Goal: Obtain resource: Download file/media

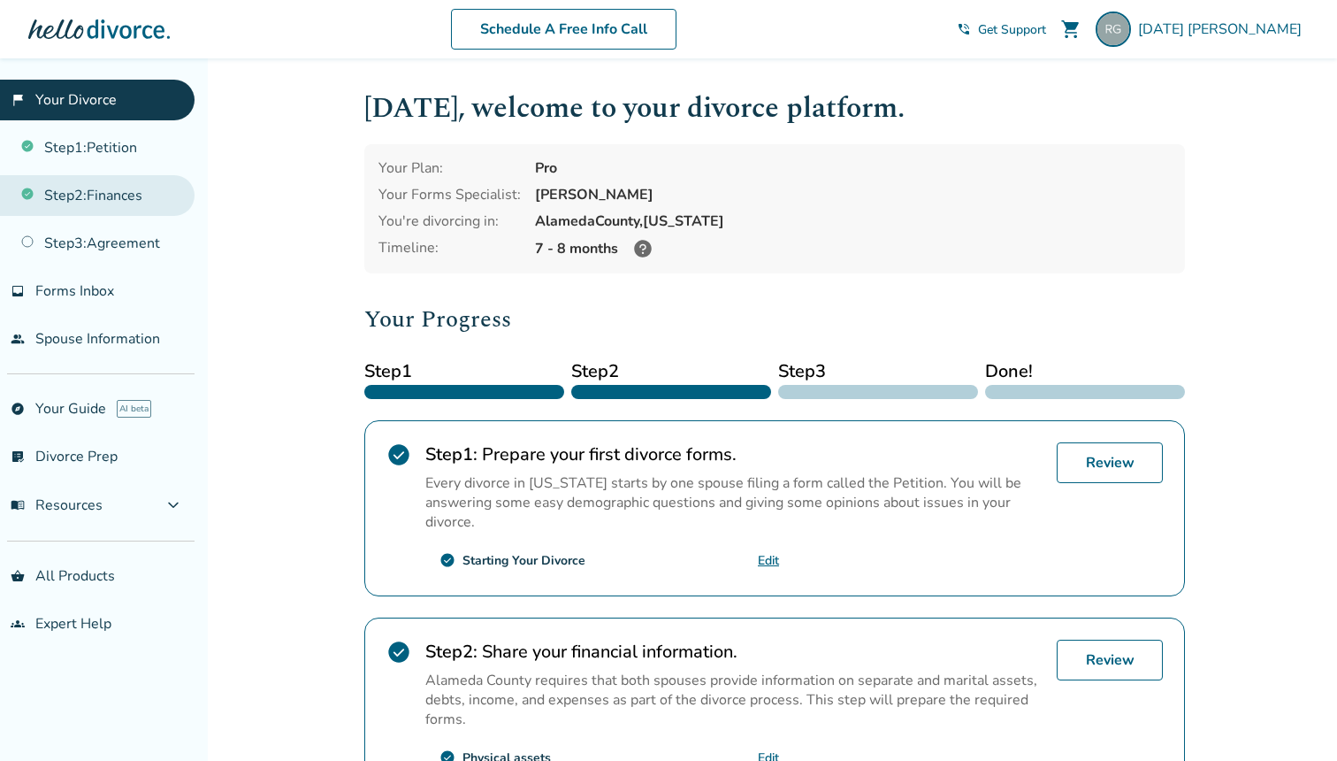
click at [128, 202] on link "Step 2 : Finances" at bounding box center [97, 195] width 195 height 41
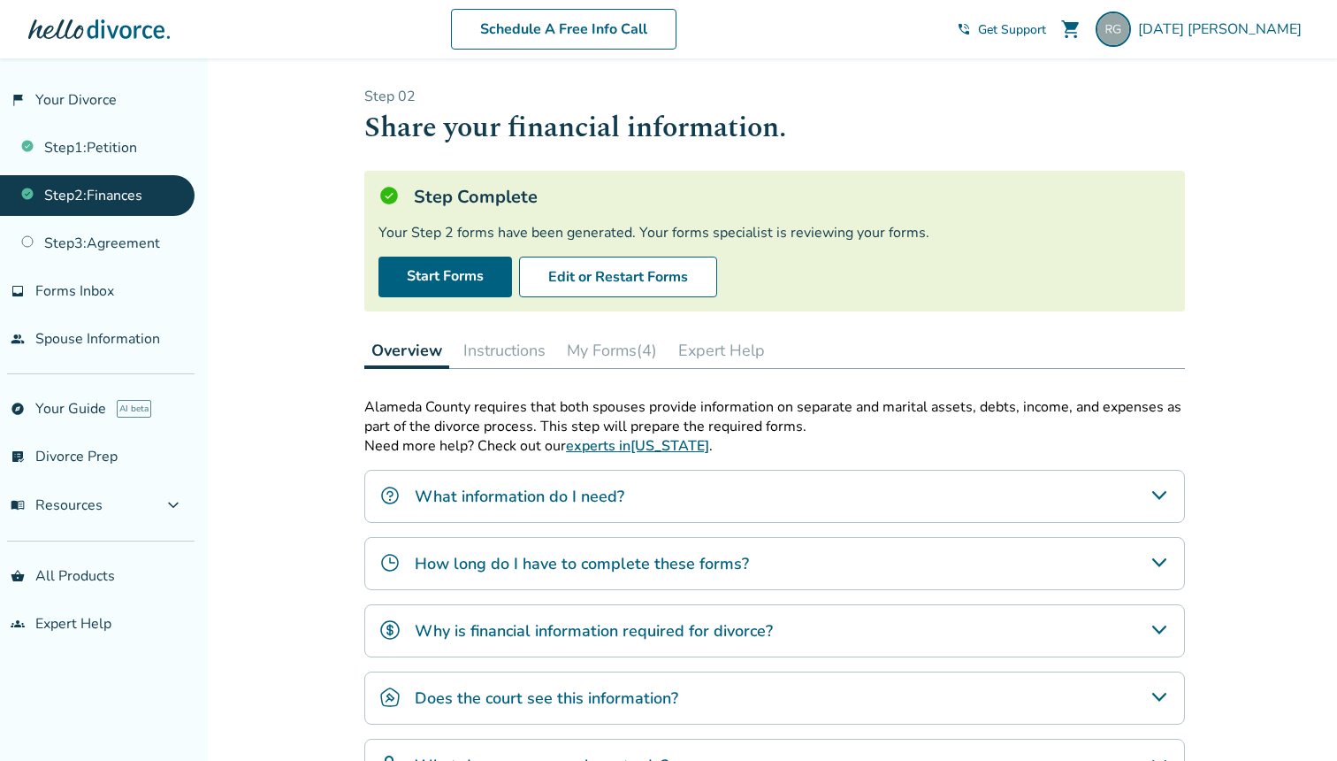
click at [611, 343] on button "My Forms (4)" at bounding box center [612, 350] width 104 height 35
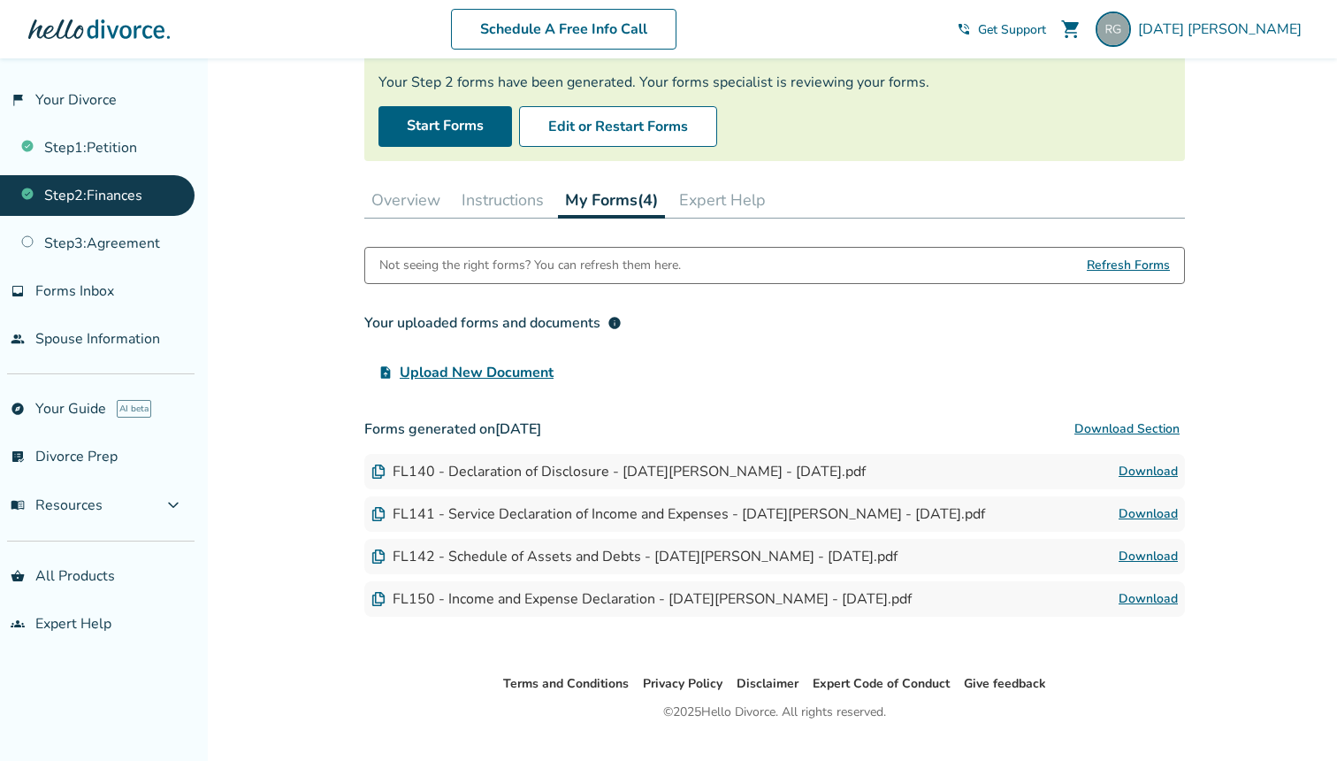
scroll to position [154, 0]
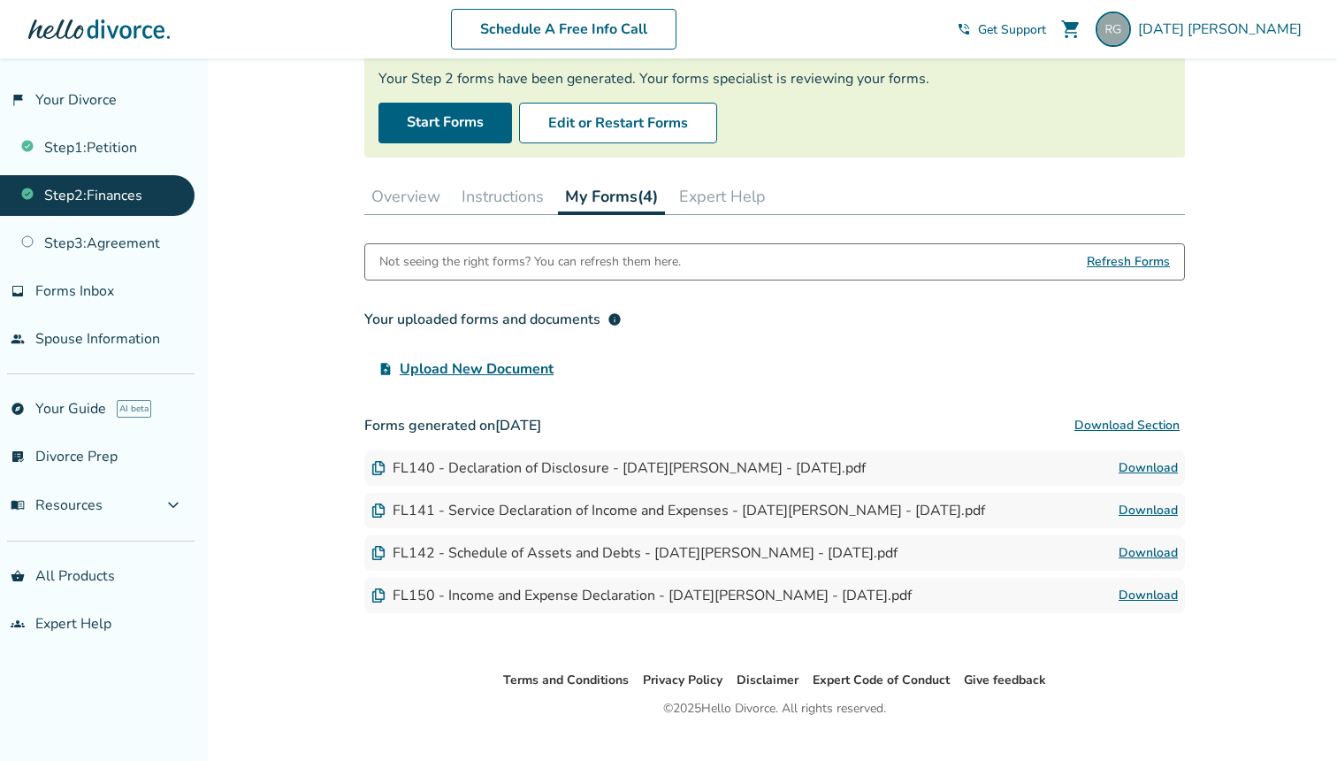
click at [1156, 469] on link "Download" at bounding box center [1148, 467] width 59 height 21
click at [1147, 514] on link "Download" at bounding box center [1148, 510] width 59 height 21
click at [1139, 548] on link "Download" at bounding box center [1148, 552] width 59 height 21
click at [1139, 600] on link "Download" at bounding box center [1148, 595] width 59 height 21
click at [124, 240] on link "Step 3 : Agreement" at bounding box center [97, 243] width 195 height 41
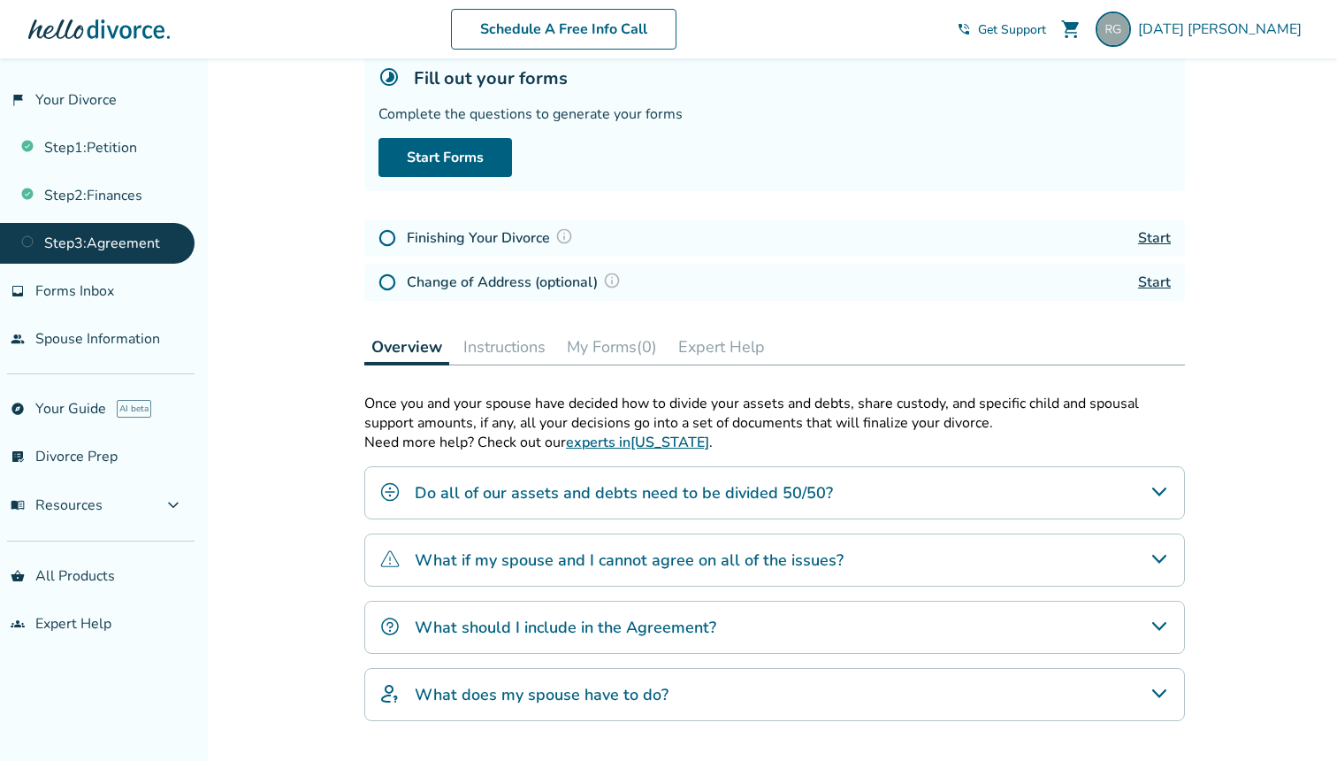
scroll to position [126, 0]
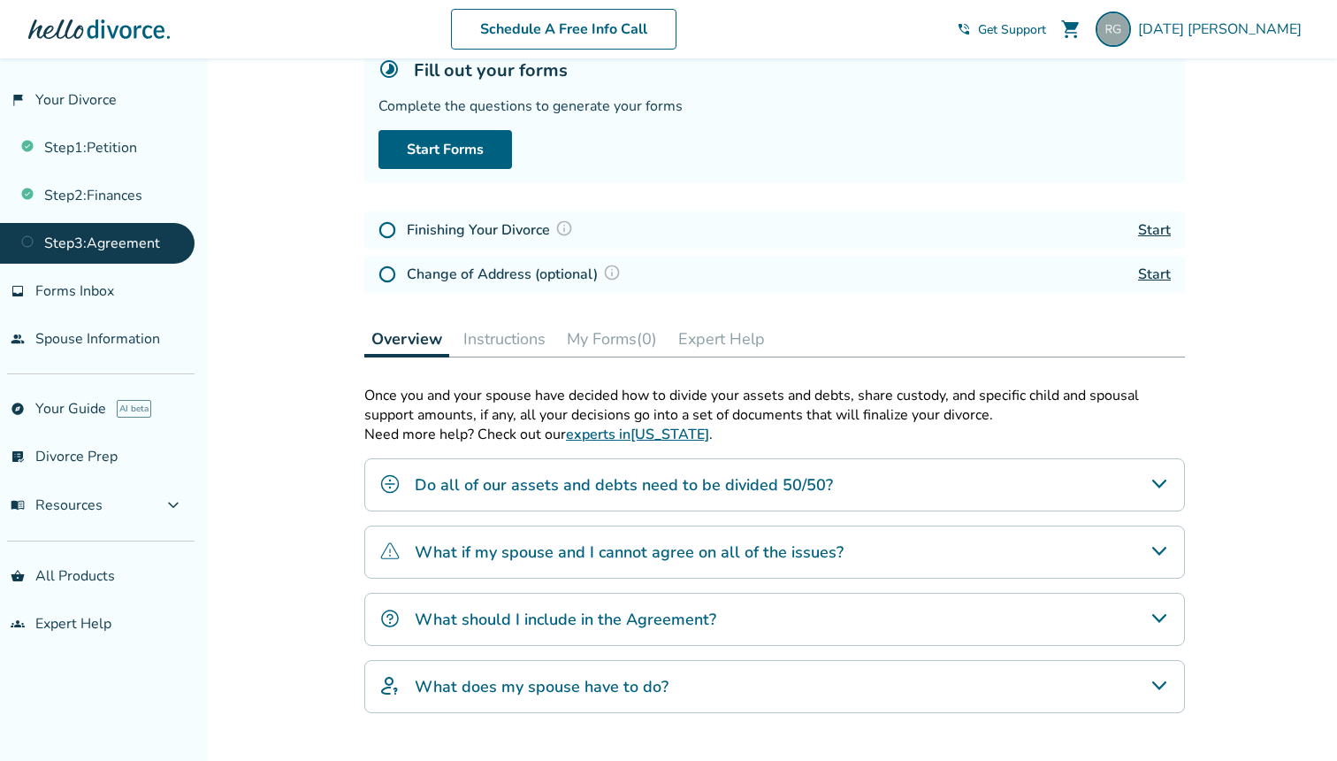
click at [603, 561] on h4 "What if my spouse and I cannot agree on all of the issues?" at bounding box center [629, 551] width 429 height 23
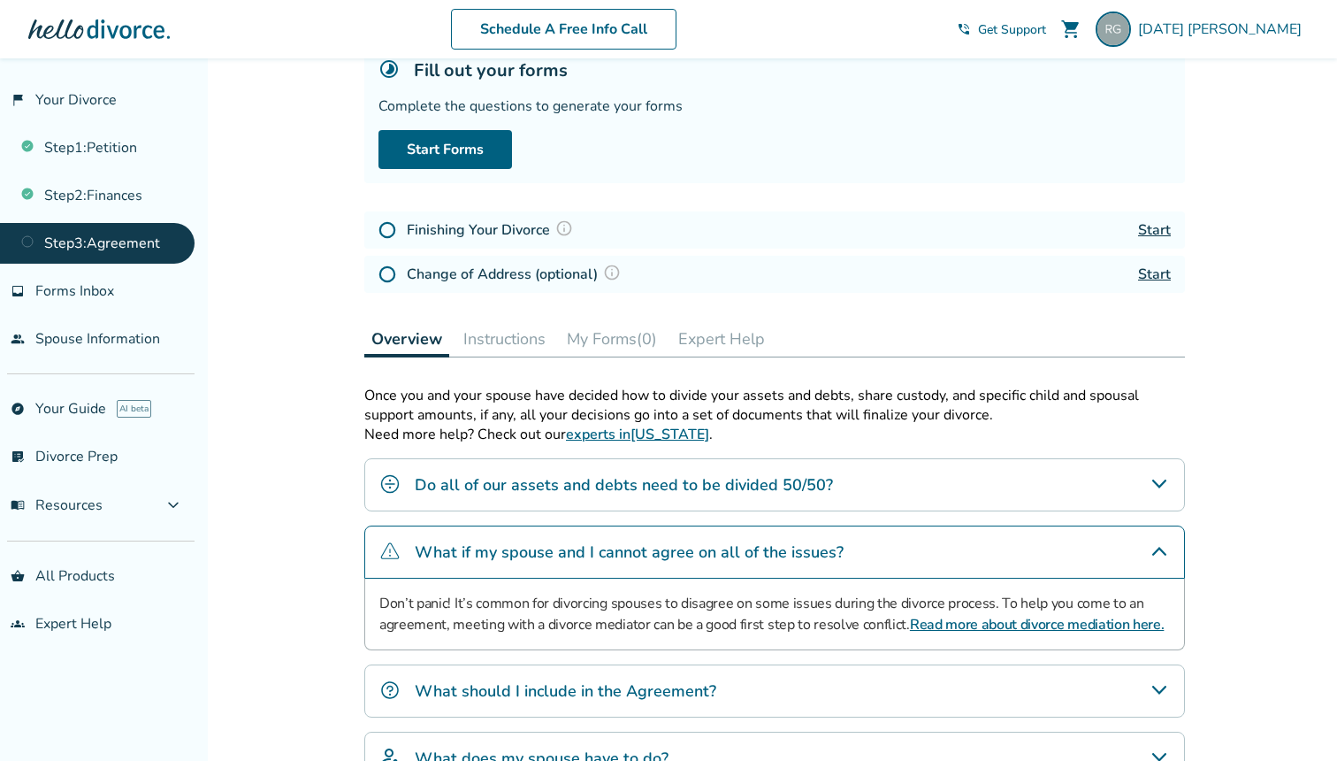
scroll to position [320, 0]
